Goal: Book appointment/travel/reservation

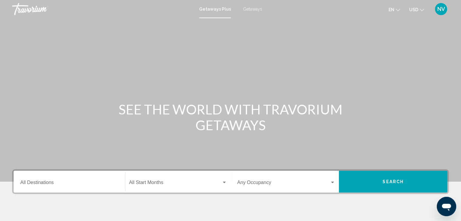
click at [66, 187] on div "Destination All Destinations" at bounding box center [69, 182] width 98 height 19
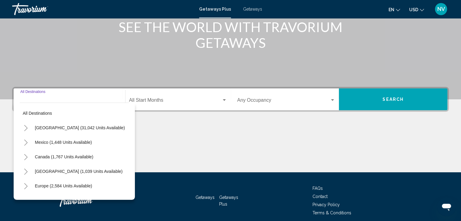
scroll to position [108, 0]
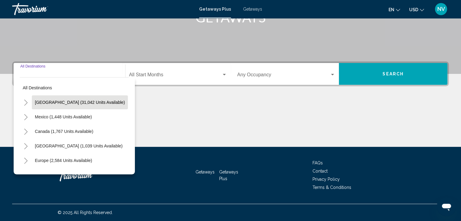
click at [97, 106] on button "[GEOGRAPHIC_DATA] (31,042 units available)" at bounding box center [80, 103] width 96 height 14
type input "**********"
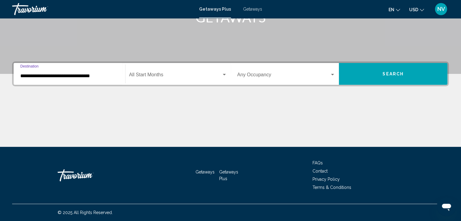
click at [146, 71] on div "Start Month All Start Months" at bounding box center [178, 74] width 98 height 19
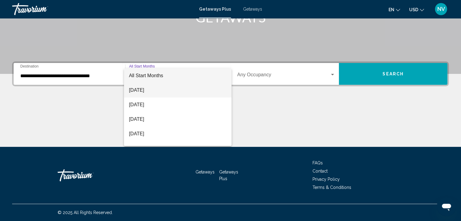
click at [159, 91] on span "[DATE]" at bounding box center [178, 90] width 98 height 15
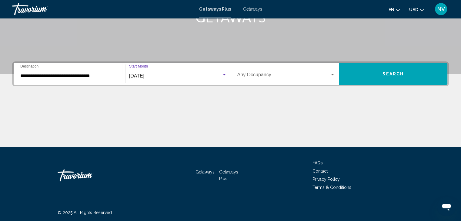
click at [391, 72] on span "Search" at bounding box center [393, 74] width 21 height 5
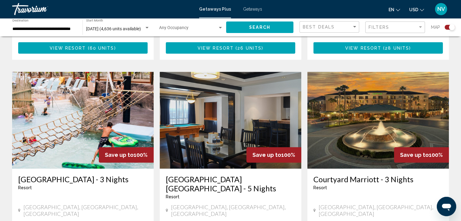
scroll to position [655, 0]
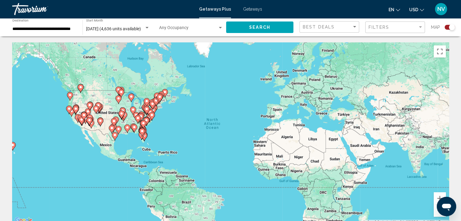
click at [75, 27] on input "**********" at bounding box center [44, 29] width 64 height 5
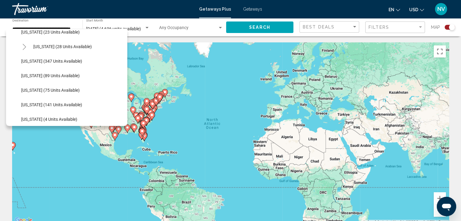
scroll to position [109, 10]
click at [20, 169] on div "To activate drag with keyboard, press Alt + Enter. Once in keyboard drag state,…" at bounding box center [230, 133] width 437 height 182
